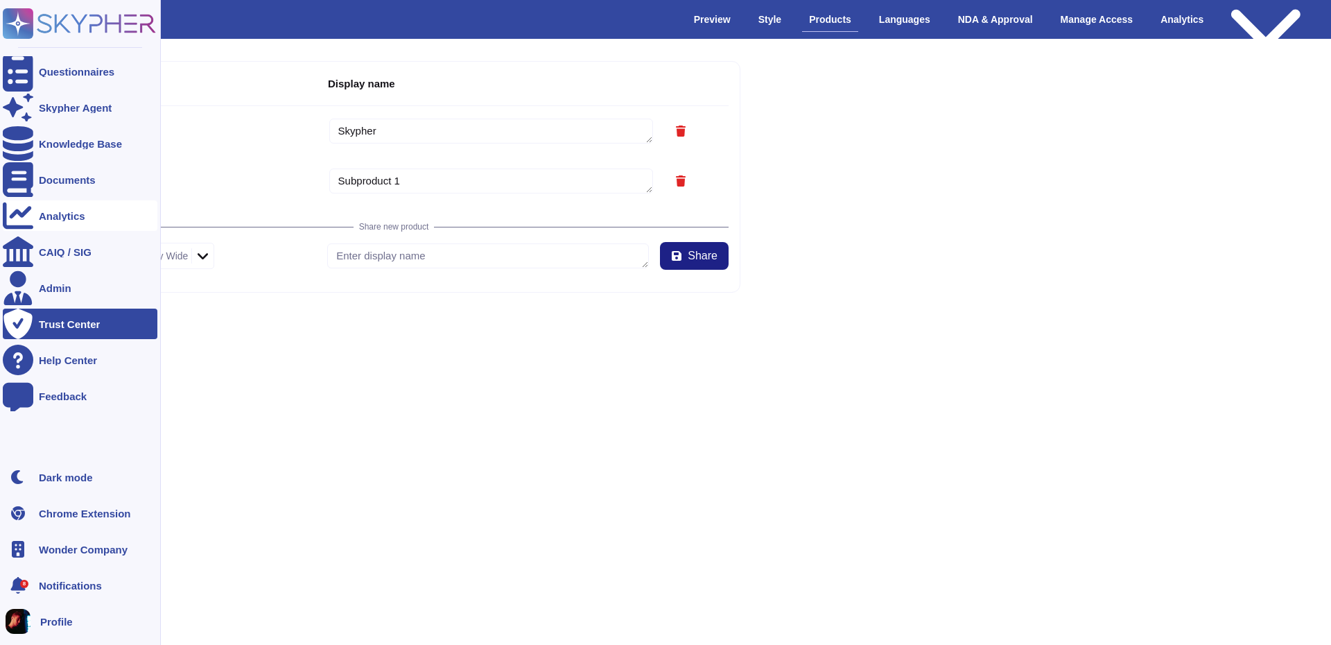
type textarea "Skypher"
type textarea "Subproduct 1"
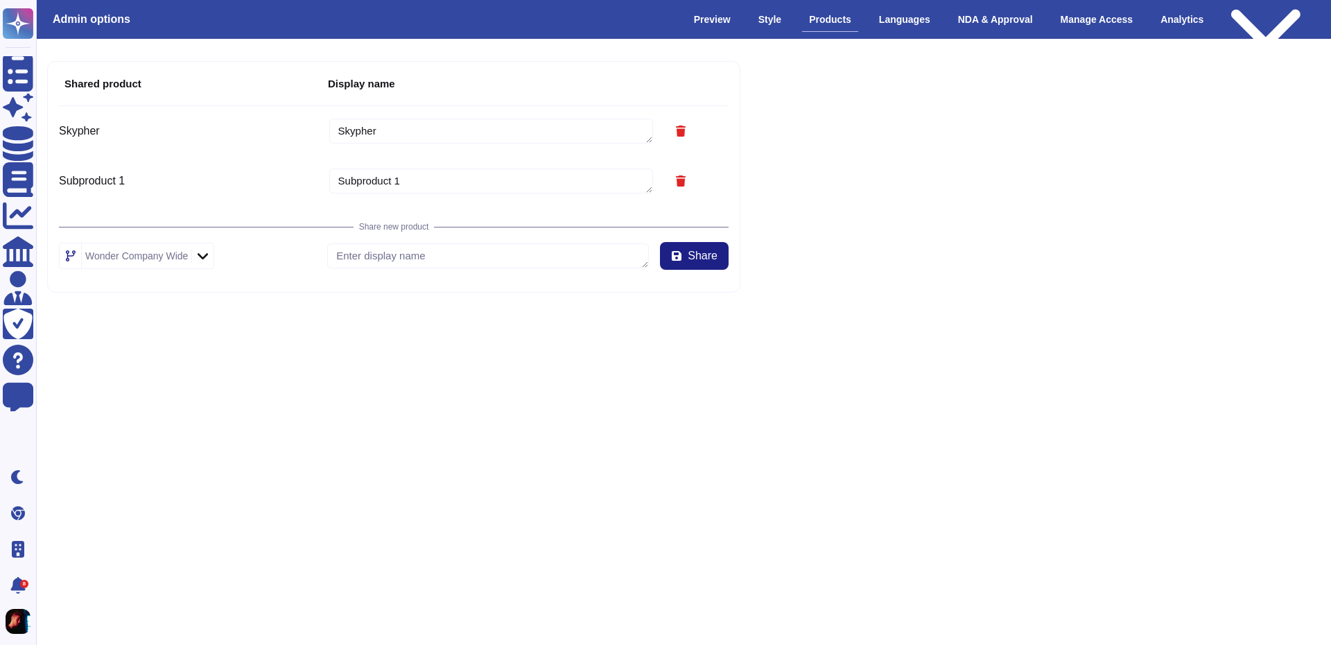
click at [537, 315] on html "Questionnaires Skypher Agent Knowledge Base Documents Analytics CAIQ / SIG Admi…" at bounding box center [665, 157] width 1331 height 315
click at [724, 12] on div "Preview" at bounding box center [712, 20] width 51 height 24
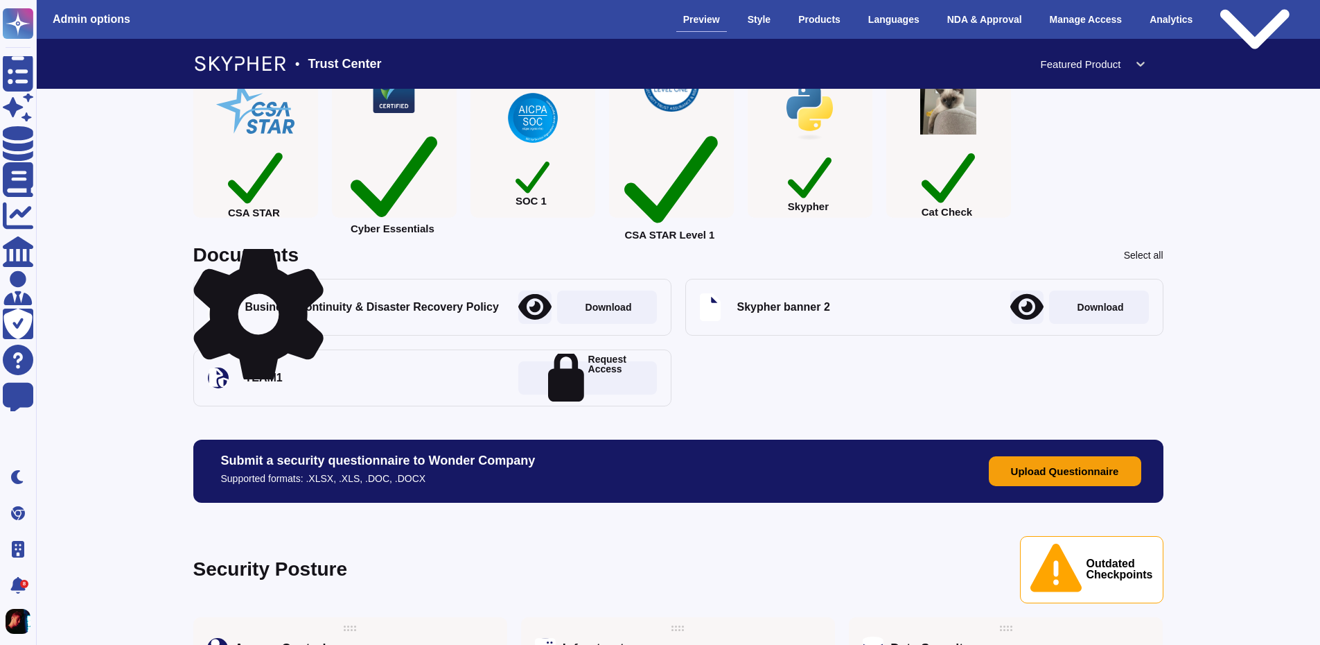
scroll to position [416, 0]
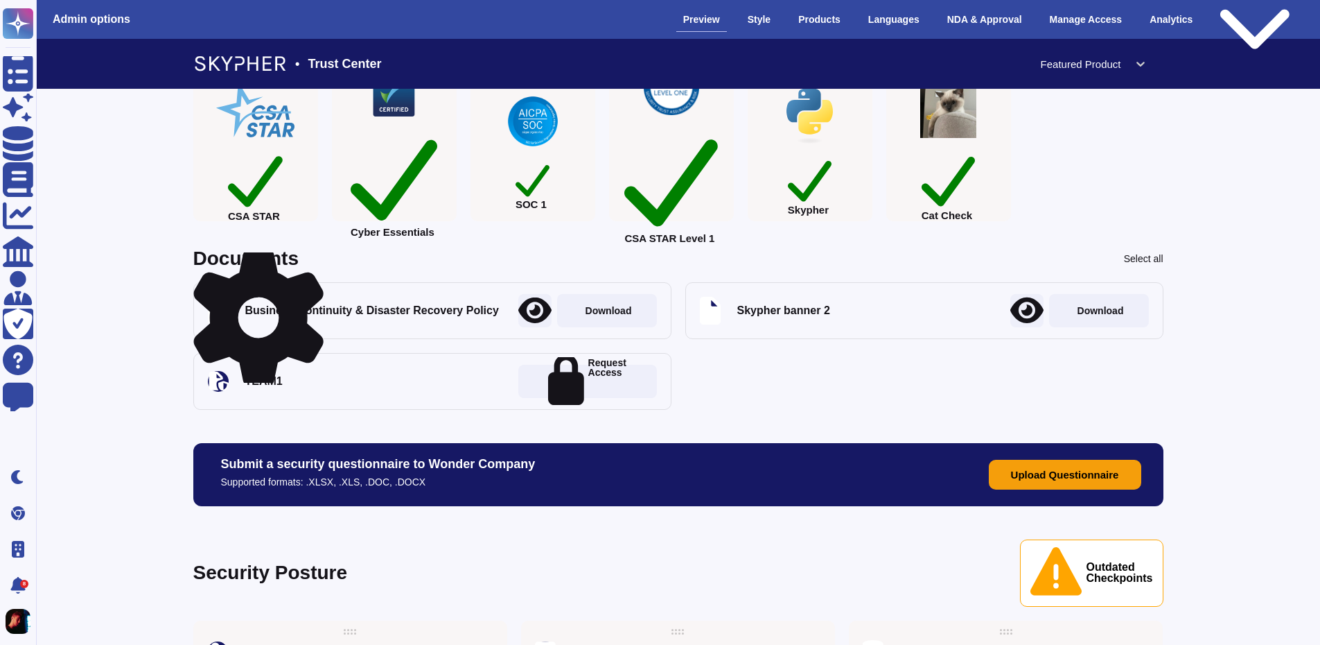
click at [316, 268] on div "Documents Select all Business Continuity & Disaster Recovery Policy Download Sk…" at bounding box center [678, 329] width 970 height 161
click at [317, 261] on icon at bounding box center [258, 317] width 130 height 139
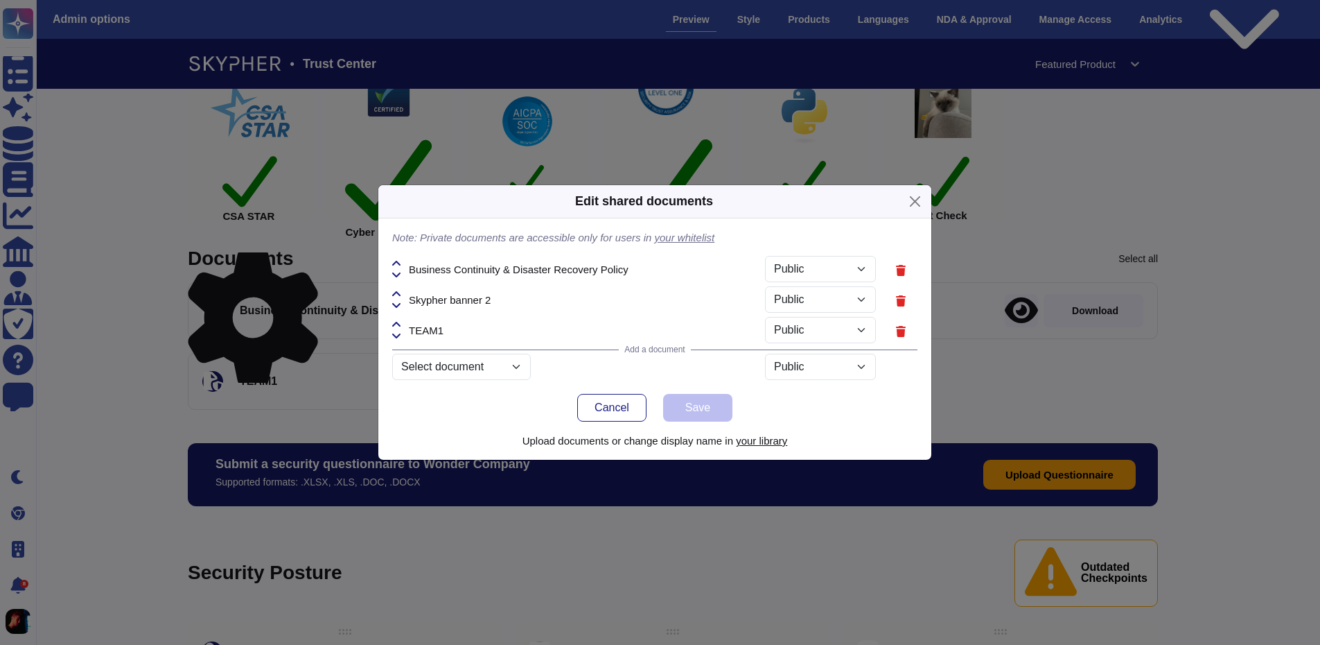
select select "PRIVATE"
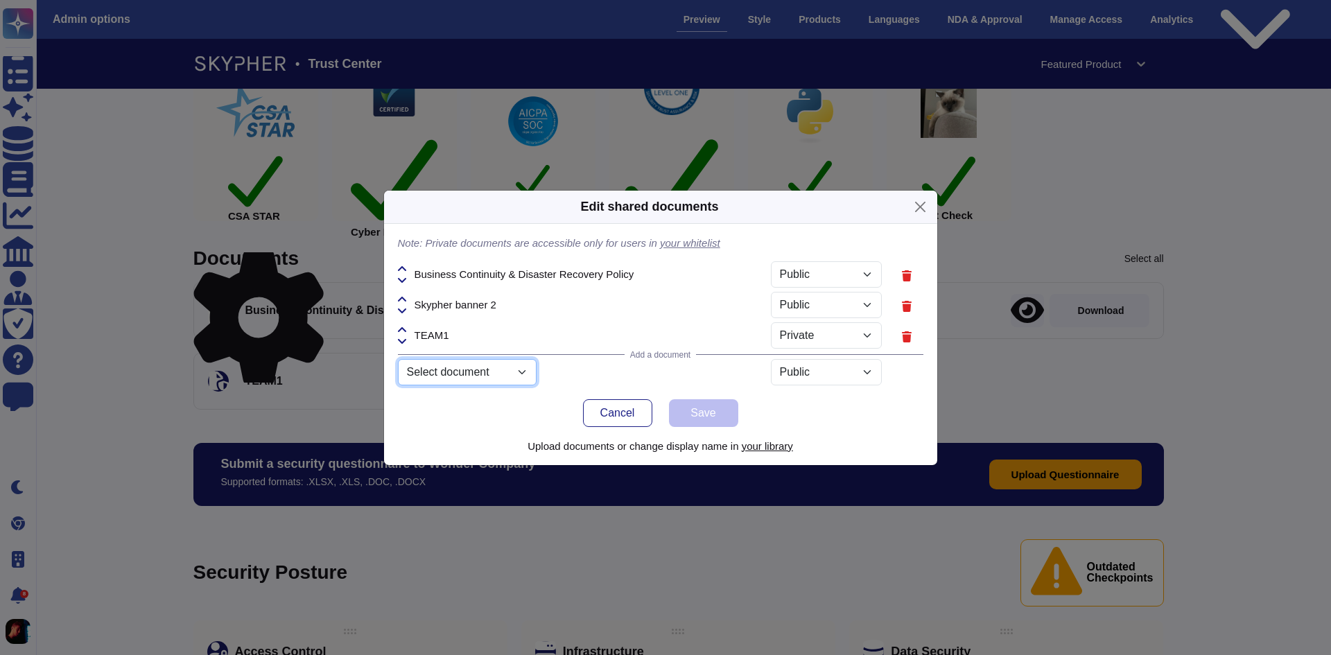
click at [493, 377] on select "Select document Slogo.png Skypher_Security.pdf en_test_8.xlsx Skypher-Header.pn…" at bounding box center [467, 372] width 139 height 26
click at [493, 376] on select "Select document Slogo.png Skypher_Security.pdf en_test_8.xlsx Skypher-Header.pn…" at bounding box center [467, 372] width 139 height 26
click at [463, 374] on select "Select document Slogo.png Skypher_Security.pdf en_test_8.xlsx Skypher-Header.pn…" at bounding box center [467, 372] width 139 height 26
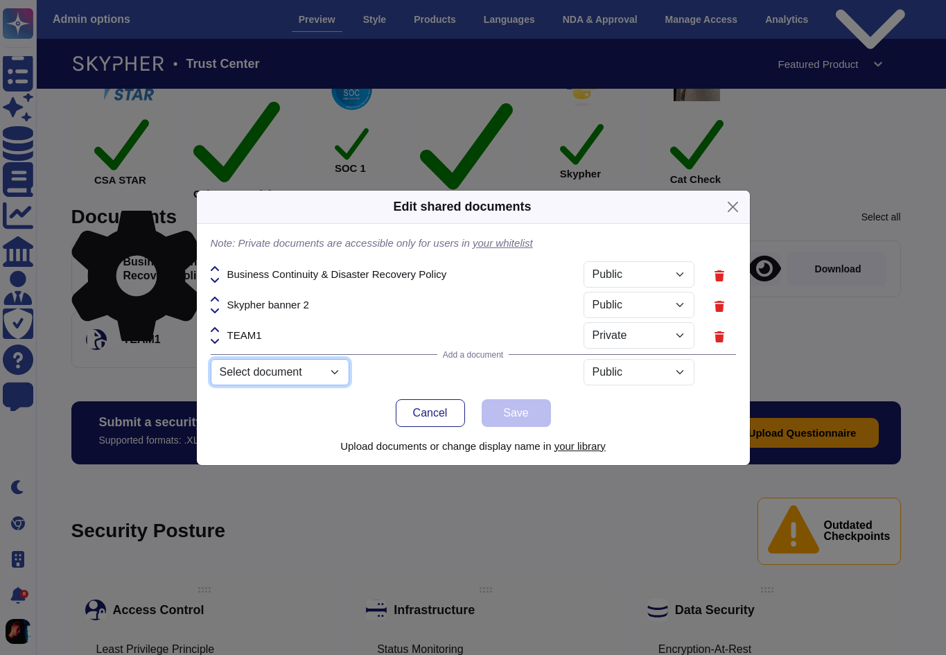
click at [288, 375] on select "Select document Slogo.png Skypher_Security.pdf en_test_8.xlsx Skypher-Header.pn…" at bounding box center [280, 372] width 139 height 26
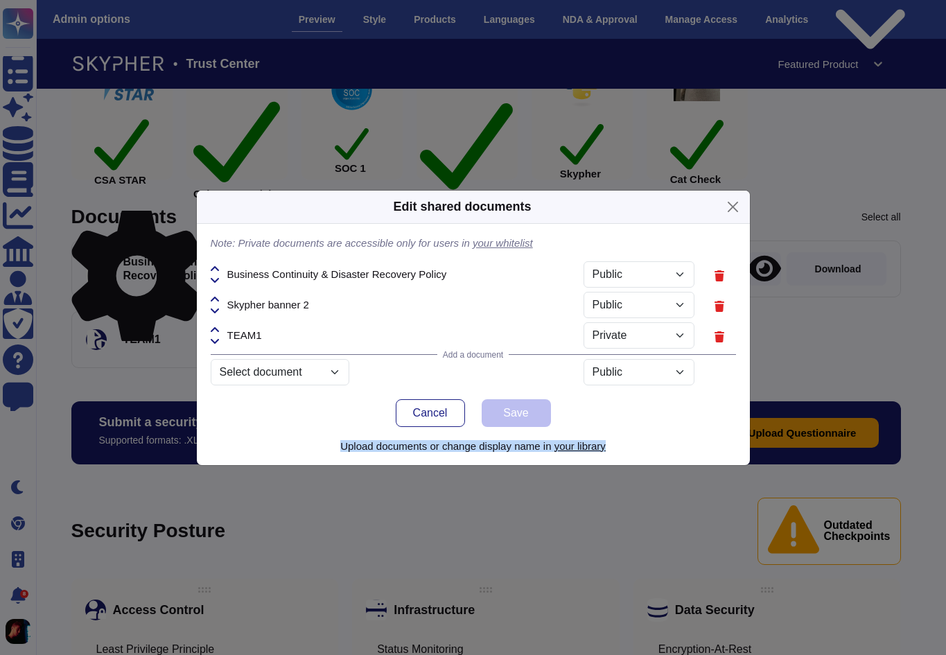
drag, startPoint x: 350, startPoint y: 446, endPoint x: 643, endPoint y: 446, distance: 293.2
click at [643, 446] on p "Upload documents or change display name in your library" at bounding box center [473, 446] width 525 height 10
copy p "Upload documents or change display name in your library"
click at [857, 121] on div "Edit shared documents Note: Private documents are accessible only for users in …" at bounding box center [473, 327] width 946 height 655
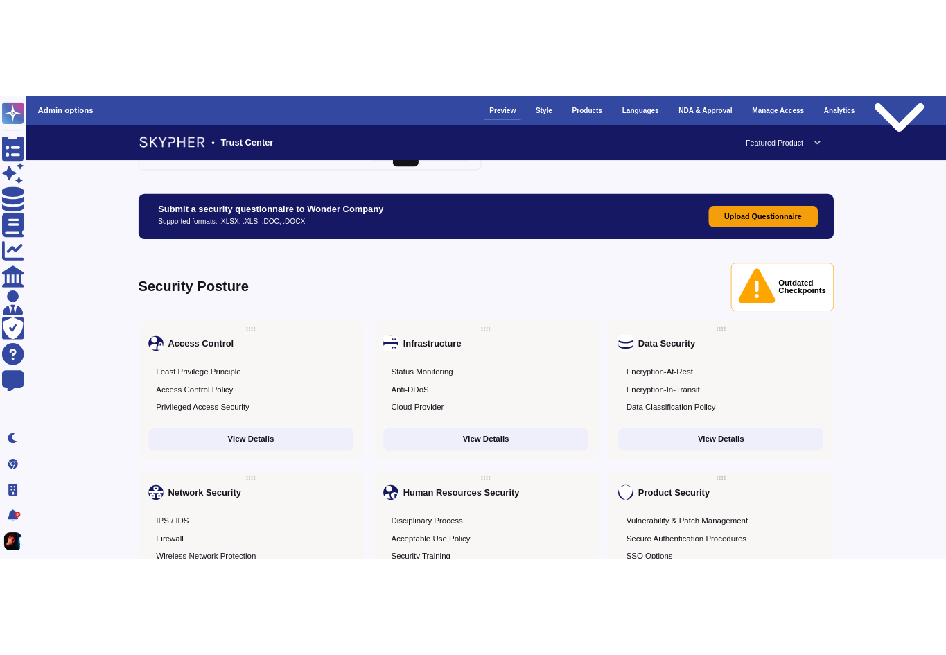
scroll to position [0, 0]
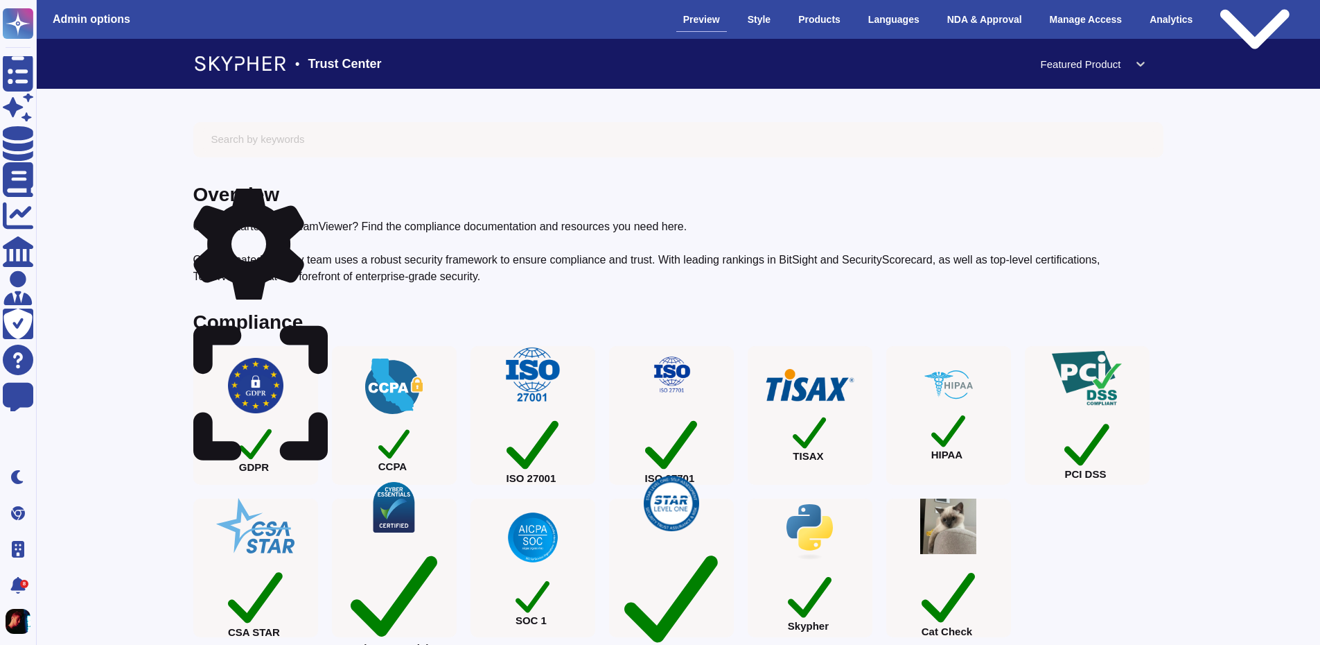
click at [304, 197] on icon at bounding box center [249, 245] width 112 height 112
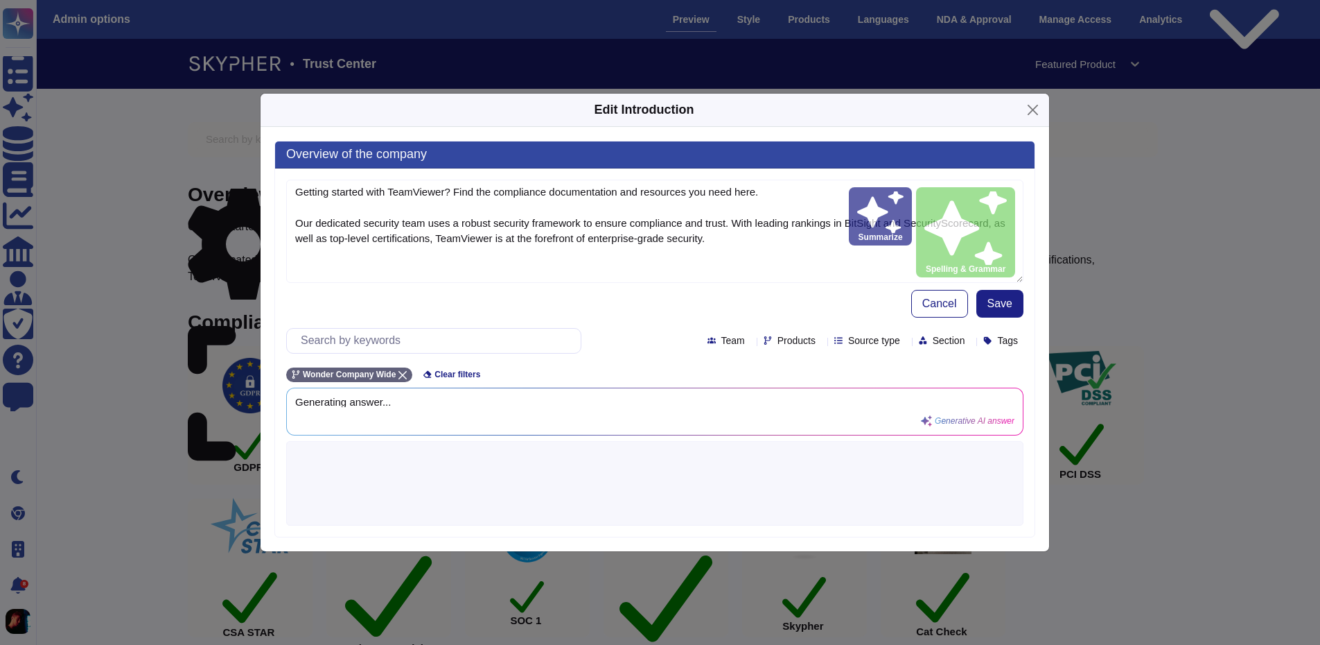
type textarea "Getting started with TeamViewer? Find the compliance documentation and resource…"
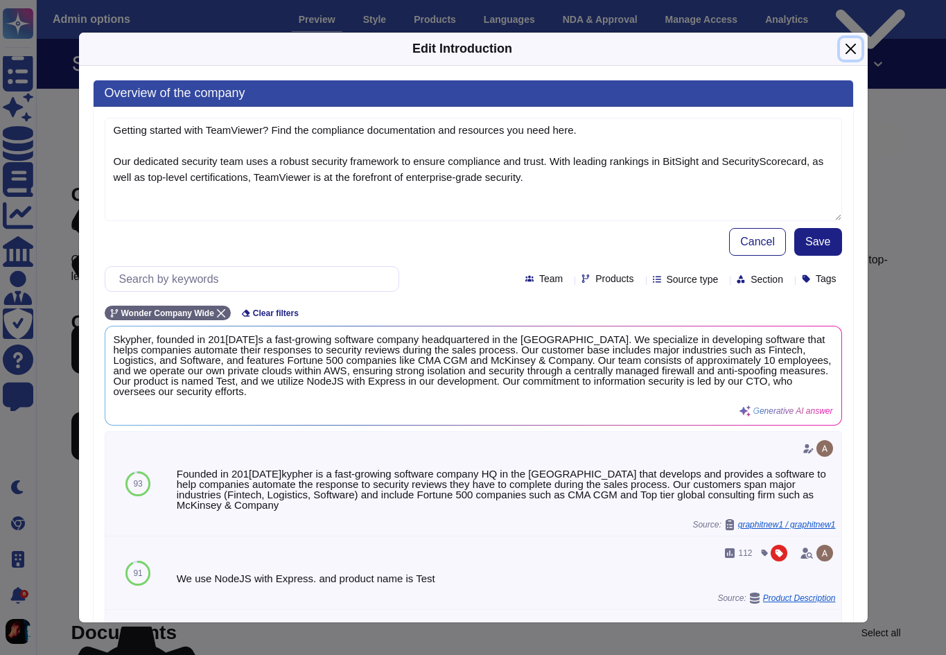
click at [851, 44] on button "Close" at bounding box center [850, 48] width 21 height 21
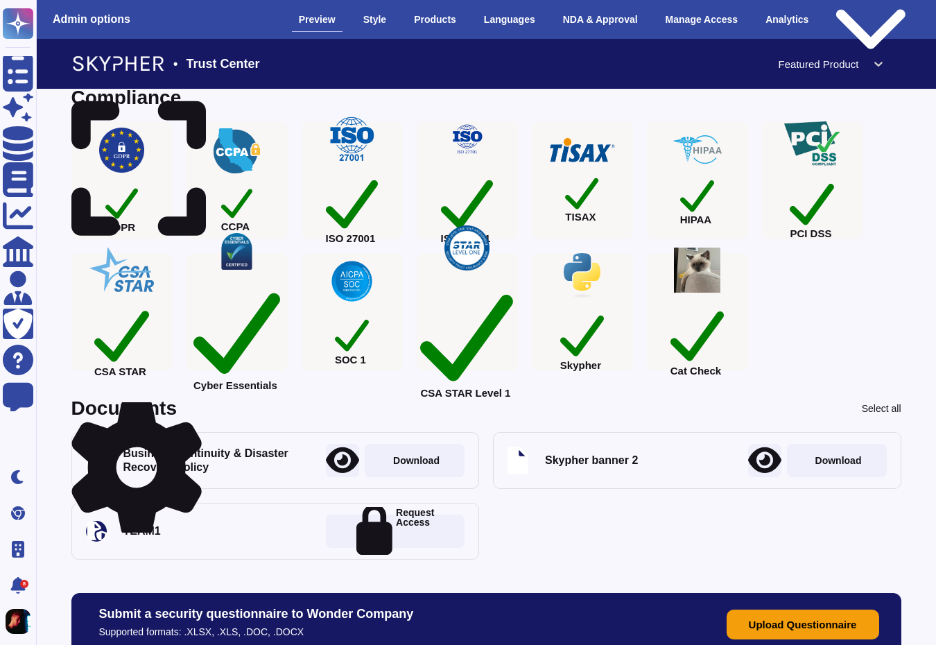
scroll to position [277, 0]
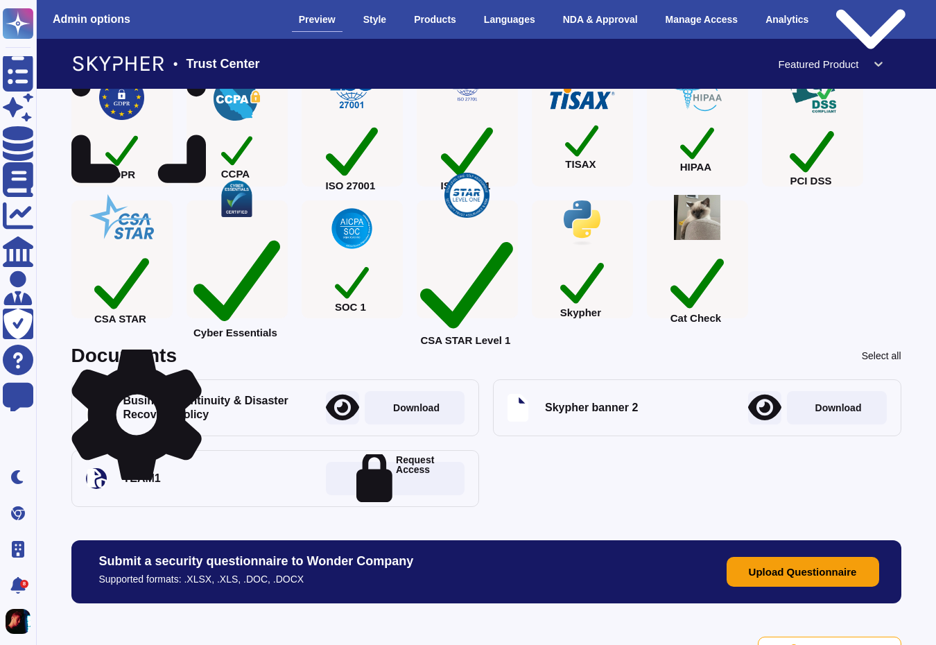
click at [193, 358] on icon at bounding box center [136, 414] width 130 height 139
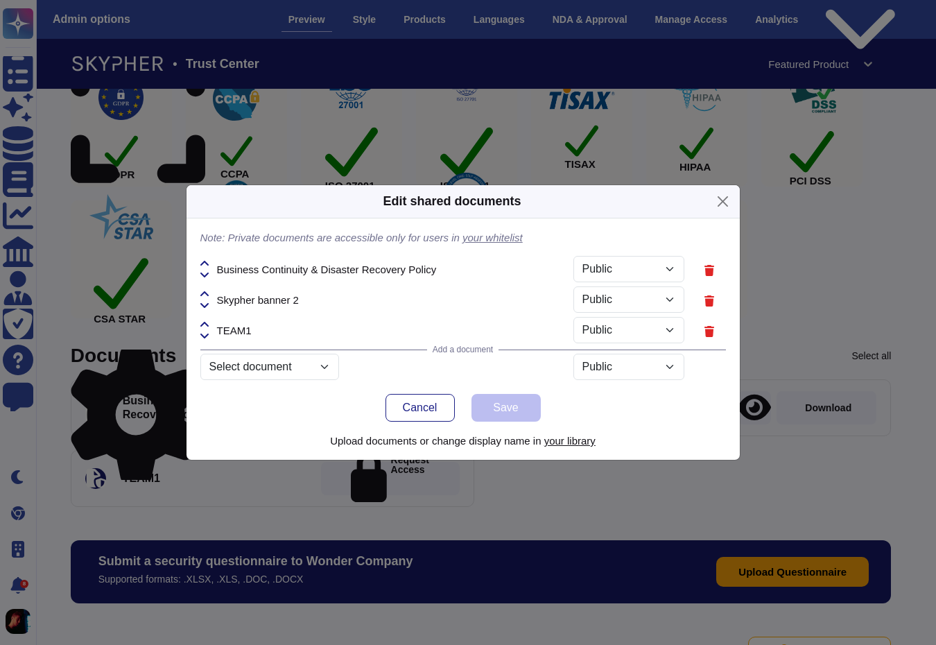
select select "PRIVATE"
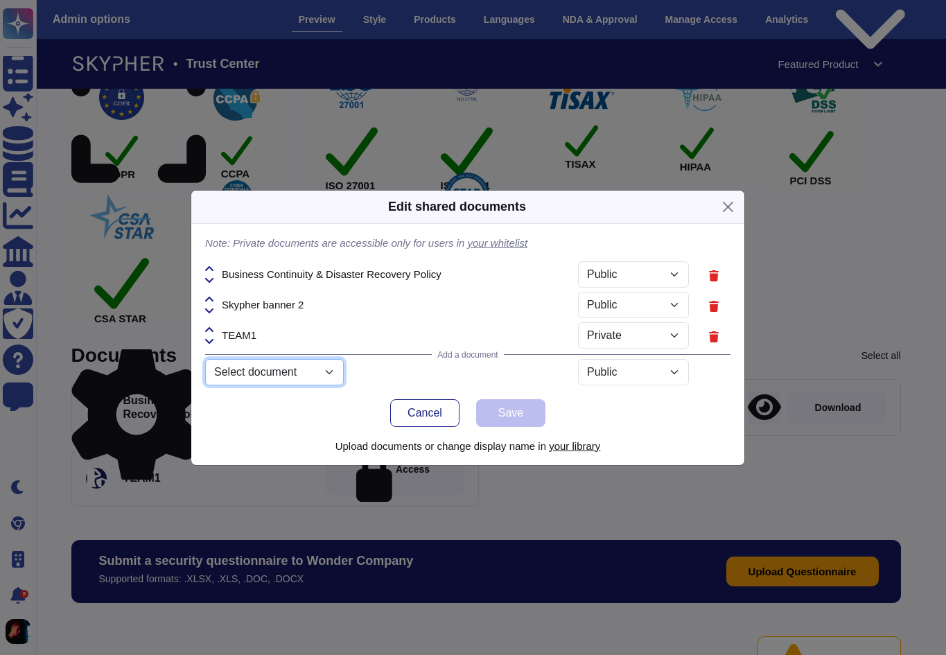
click at [326, 371] on select "Select document Slogo.png Skypher_Security.pdf en_test_8.xlsx Skypher-Header.pn…" at bounding box center [274, 372] width 139 height 26
click at [205, 374] on select "Select document Slogo.png Skypher_Security.pdf en_test_8.xlsx Skypher-Header.pn…" at bounding box center [274, 372] width 139 height 26
select select "66f3ff55d1089f6a99c3c6d1"
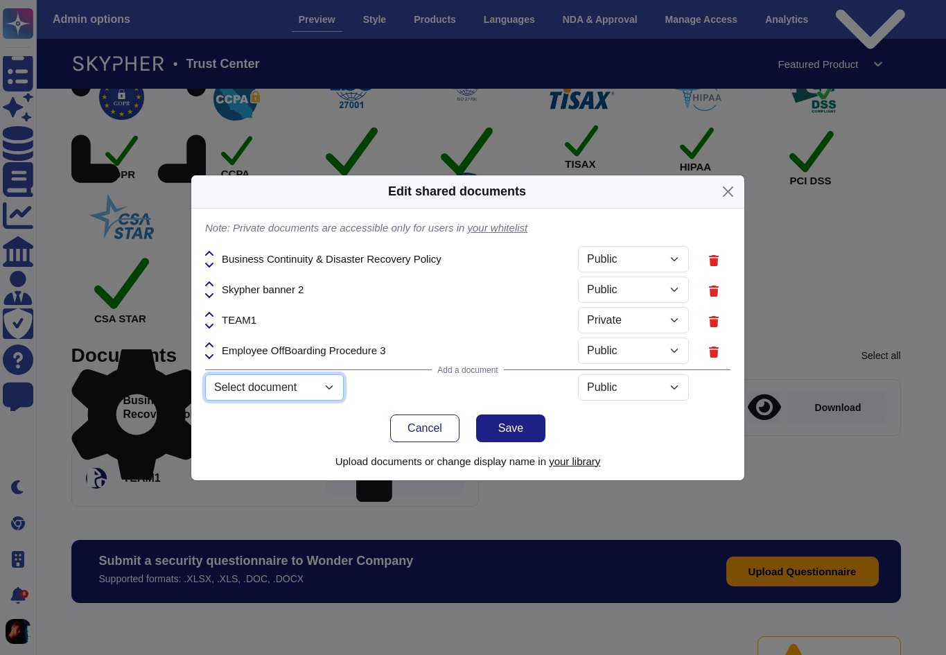
click at [325, 380] on select "Select document Slogo.png Skypher_Security.pdf en_test_8.xlsx Skypher-Header.pn…" at bounding box center [274, 387] width 139 height 26
click at [423, 435] on button "Cancel" at bounding box center [424, 428] width 69 height 28
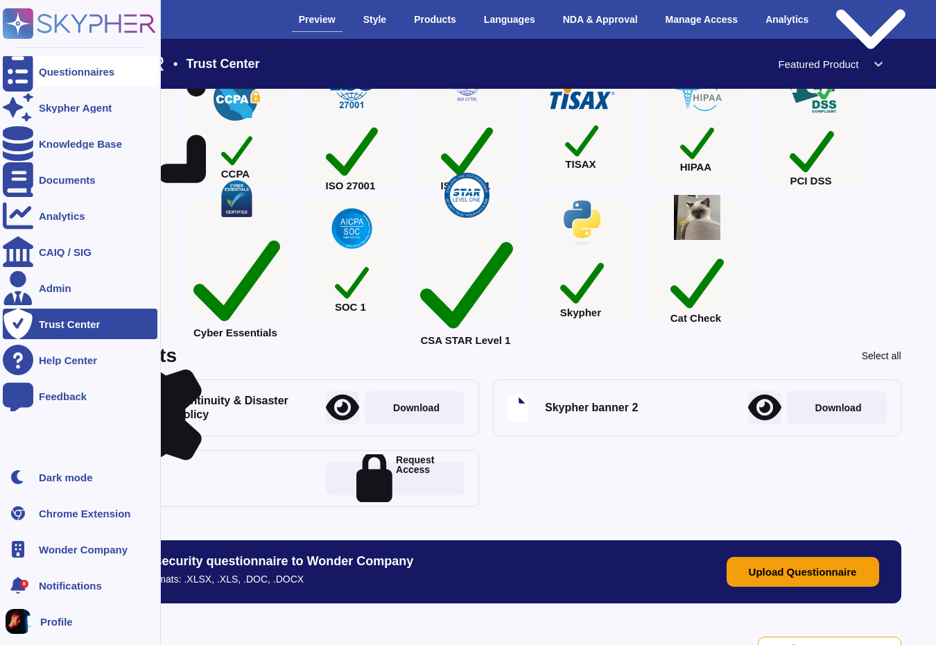
click at [67, 81] on div "Questionnaires" at bounding box center [80, 71] width 155 height 30
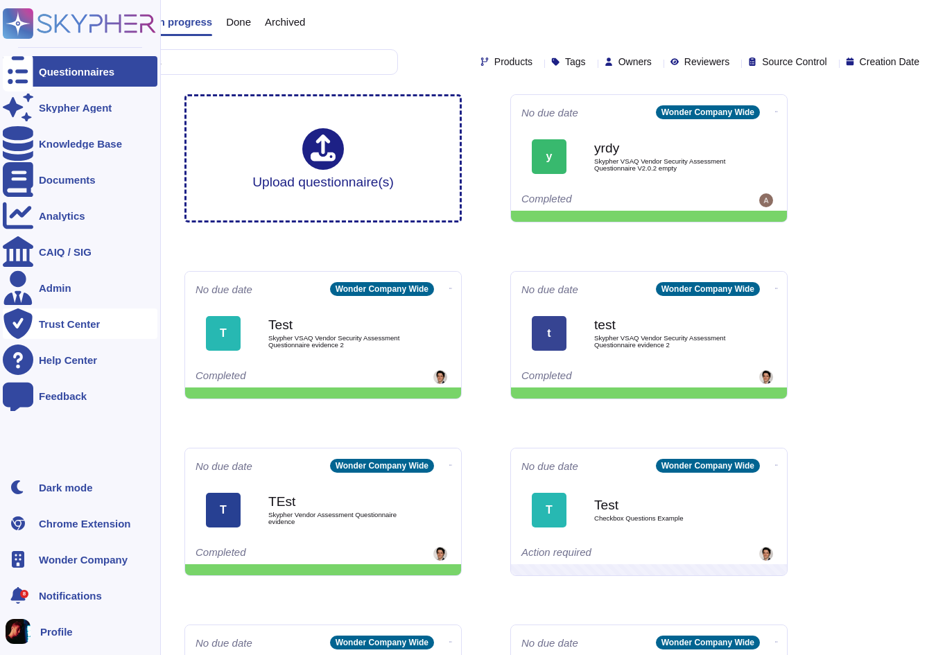
click at [57, 326] on div "Trust Center" at bounding box center [69, 324] width 61 height 10
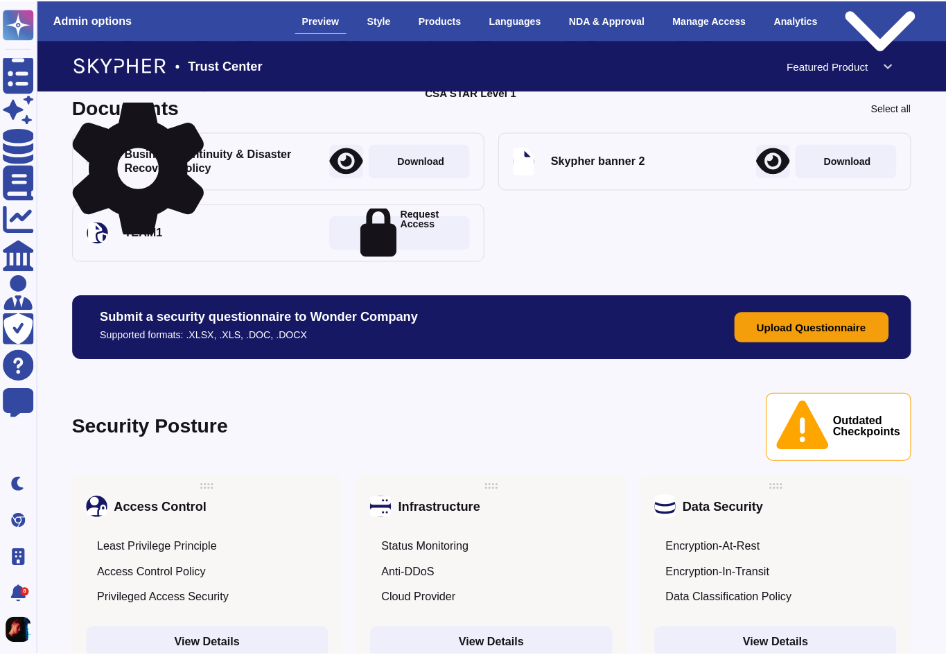
scroll to position [416, 0]
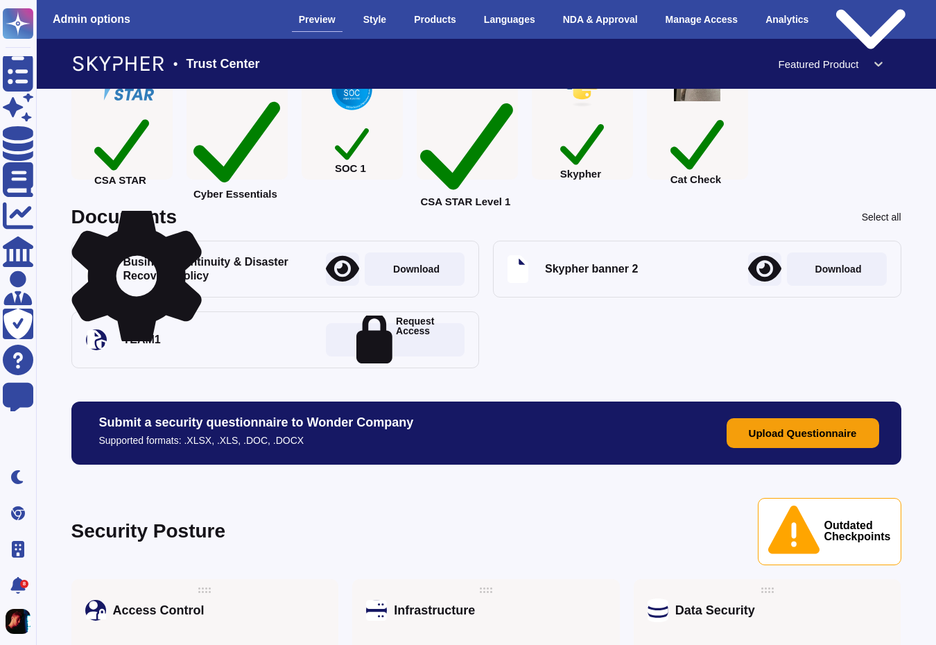
click at [195, 223] on icon at bounding box center [136, 276] width 130 height 130
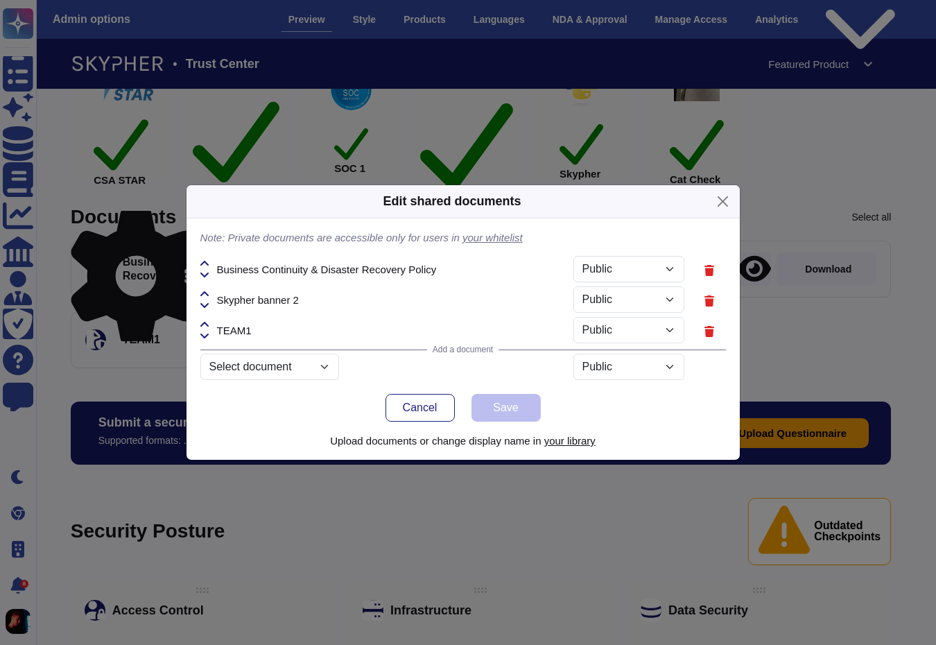
select select "PRIVATE"
